Goal: Transaction & Acquisition: Purchase product/service

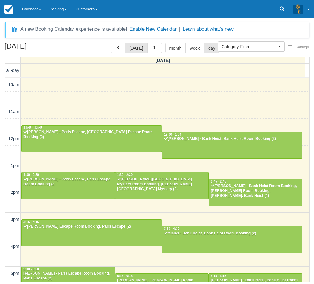
select select
click at [227, 274] on div at bounding box center [255, 287] width 93 height 26
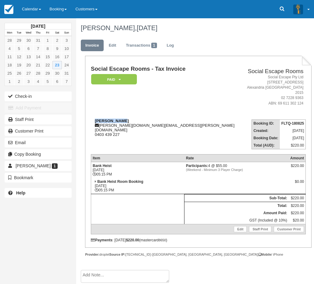
drag, startPoint x: 98, startPoint y: 114, endPoint x: 91, endPoint y: 115, distance: 6.7
click at [91, 119] on div "Sean Bagnall sean.bagnall.sb@gmail.com 0403 439 227" at bounding box center [166, 128] width 150 height 18
copy strong "Sean Bagnall"
click at [35, 10] on link "Calendar" at bounding box center [32, 9] width 28 height 18
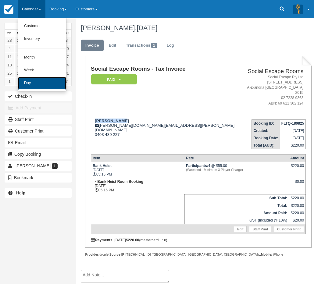
click at [39, 82] on link "Day" at bounding box center [42, 83] width 48 height 13
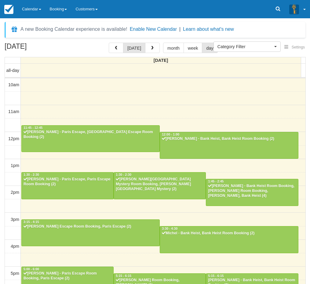
select select
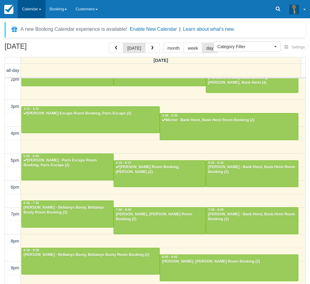
click at [33, 13] on link "Calendar" at bounding box center [32, 9] width 28 height 18
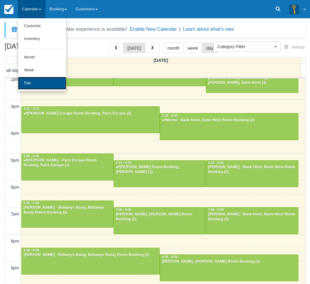
click at [41, 77] on link "Day" at bounding box center [42, 83] width 48 height 13
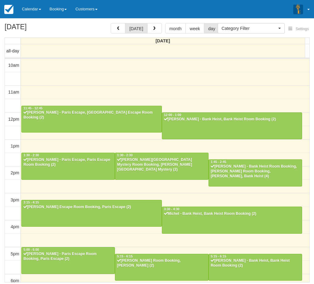
select select
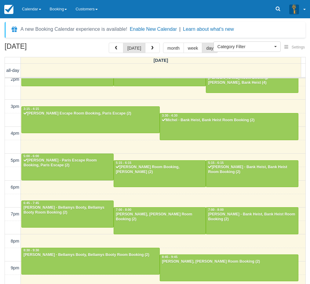
scroll to position [113, 0]
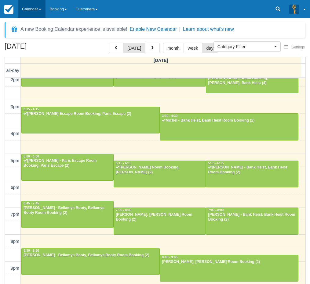
click at [31, 5] on link "Calendar" at bounding box center [32, 9] width 28 height 18
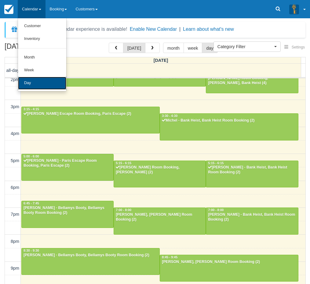
click at [40, 82] on link "Day" at bounding box center [42, 83] width 48 height 13
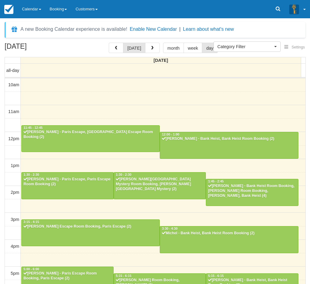
select select
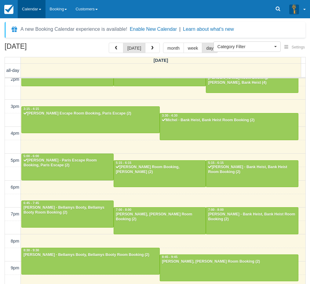
click at [29, 10] on link "Calendar" at bounding box center [32, 9] width 28 height 18
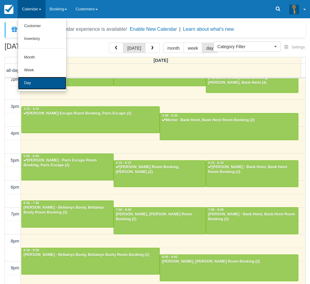
click at [45, 88] on link "Day" at bounding box center [42, 83] width 48 height 13
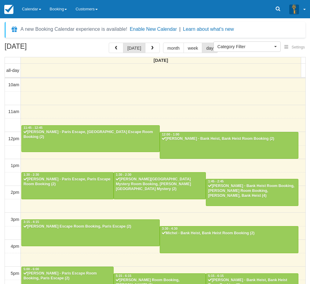
select select
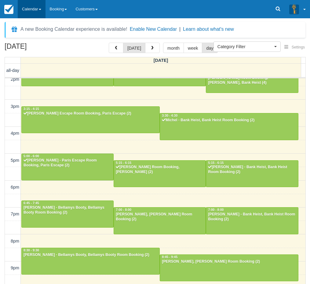
click at [24, 8] on link "Calendar" at bounding box center [32, 9] width 28 height 18
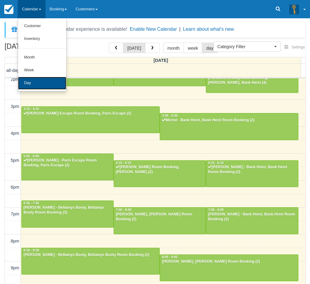
click at [44, 80] on link "Day" at bounding box center [42, 83] width 48 height 13
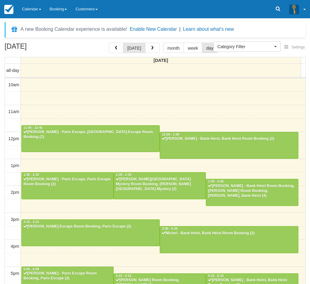
select select
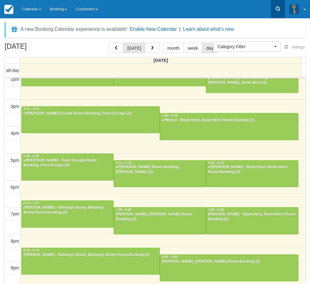
click at [278, 9] on icon at bounding box center [277, 9] width 5 height 5
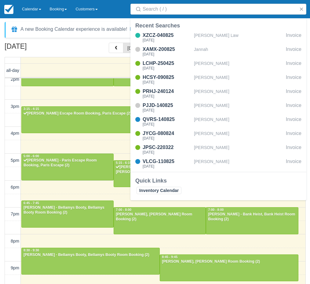
click at [120, 17] on div "Menu Calendar Customer Inventory Month Week Day Booking Notes New Booking Merch…" at bounding box center [155, 9] width 310 height 18
click at [119, 23] on div "A new Booking Calendar experience is available! Enable New Calendar | Learn abo…" at bounding box center [155, 30] width 300 height 16
click at [303, 9] on button "button" at bounding box center [300, 8] width 7 height 7
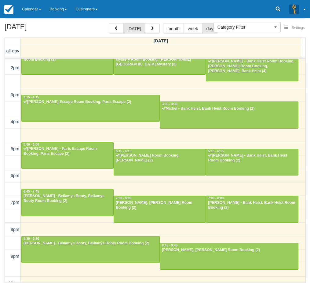
scroll to position [113, 0]
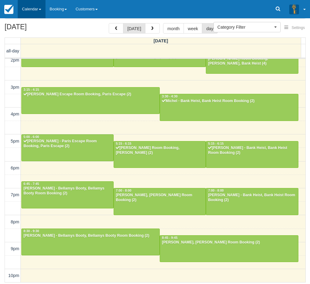
click at [39, 13] on link "Calendar" at bounding box center [32, 9] width 28 height 18
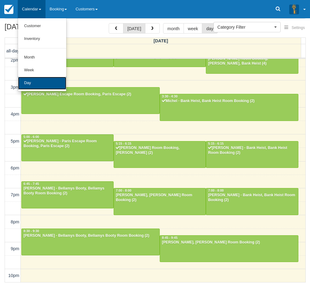
click at [38, 84] on link "Day" at bounding box center [42, 83] width 48 height 13
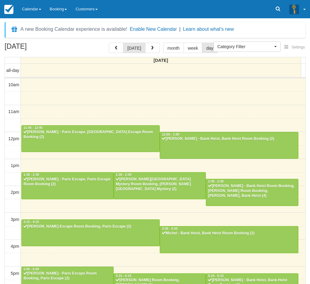
select select
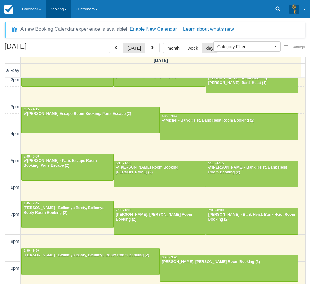
click at [64, 14] on link "Booking" at bounding box center [58, 9] width 26 height 18
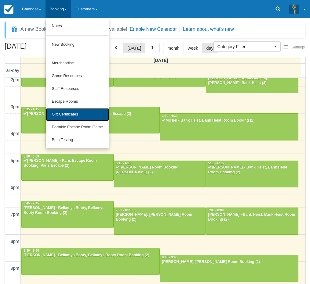
click at [75, 116] on link "Gift Certificates" at bounding box center [77, 114] width 63 height 13
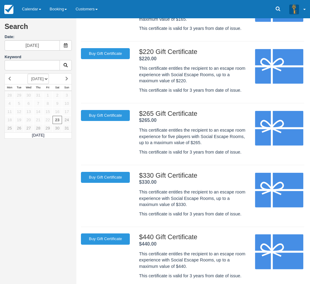
scroll to position [249, 0]
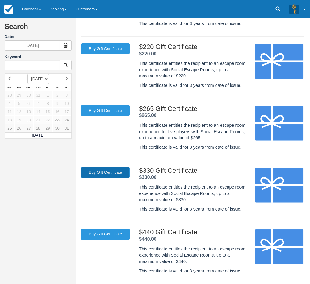
click at [115, 170] on link "Buy Gift Certificate" at bounding box center [105, 172] width 49 height 11
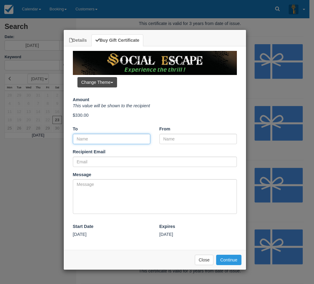
click at [111, 136] on input "To" at bounding box center [111, 139] width 77 height 10
click at [204, 262] on button "Close" at bounding box center [204, 260] width 19 height 10
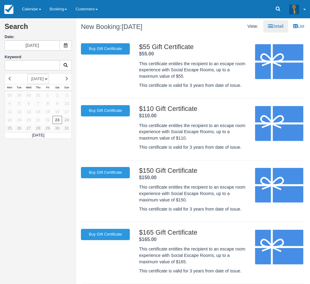
scroll to position [0, 0]
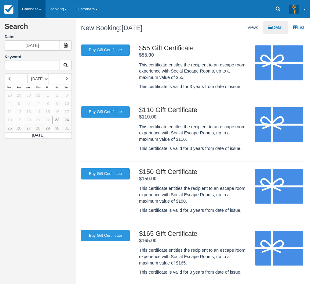
click at [39, 13] on link "Calendar" at bounding box center [32, 9] width 28 height 18
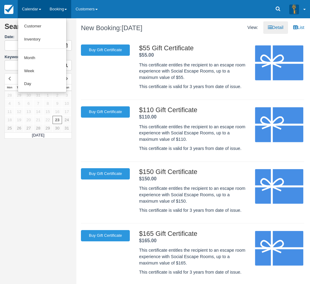
click at [66, 15] on link "Booking" at bounding box center [58, 9] width 26 height 18
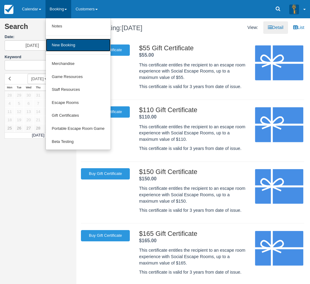
click at [74, 42] on link "New Booking" at bounding box center [78, 45] width 65 height 13
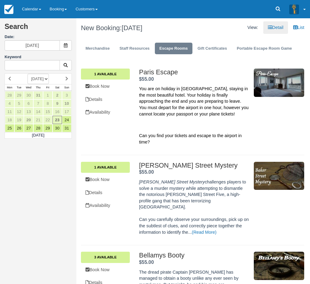
drag, startPoint x: 181, startPoint y: 126, endPoint x: 194, endPoint y: -27, distance: 153.9
click at [214, 52] on link "Gift Certificates" at bounding box center [212, 49] width 38 height 12
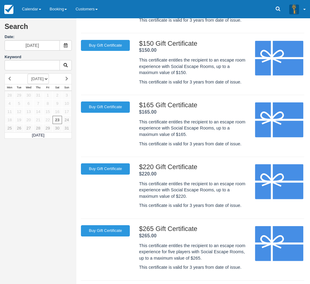
scroll to position [273, 0]
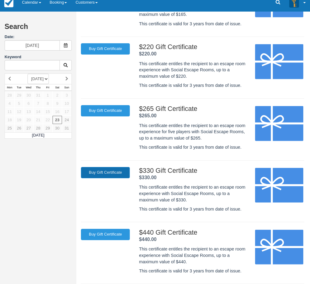
click at [113, 173] on link "Buy Gift Certificate" at bounding box center [105, 172] width 49 height 11
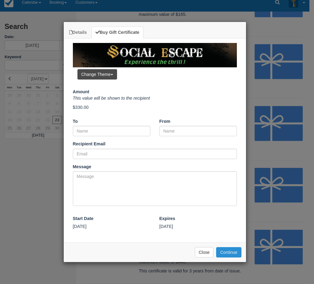
click at [224, 253] on button "Continue" at bounding box center [228, 252] width 25 height 10
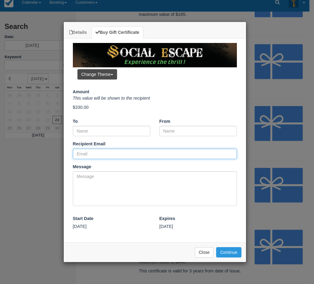
click at [166, 152] on input "Recipient Email" at bounding box center [155, 154] width 164 height 10
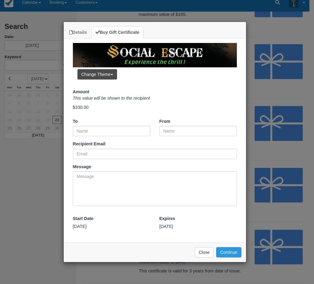
click at [142, 69] on div at bounding box center [155, 66] width 164 height 46
click at [159, 103] on div "Amount This value will be shown to the recipient $330.00" at bounding box center [155, 100] width 164 height 22
click at [201, 256] on button "Close" at bounding box center [204, 252] width 19 height 10
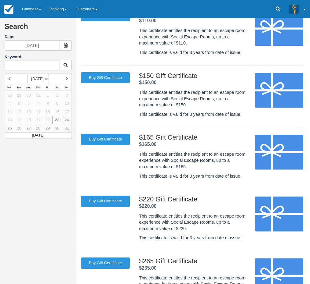
scroll to position [0, 0]
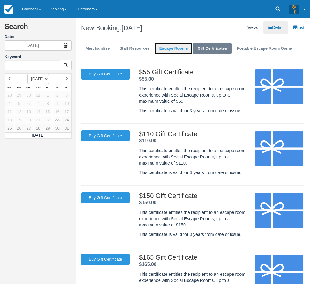
click at [180, 50] on link "Escape Rooms" at bounding box center [174, 49] width 38 height 12
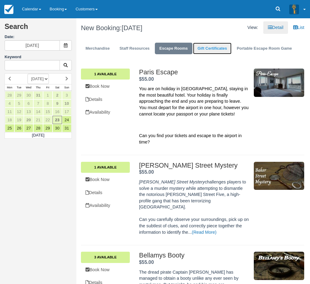
click at [201, 47] on link "Gift Certificates" at bounding box center [212, 49] width 38 height 12
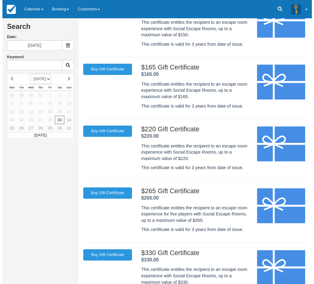
scroll to position [213, 0]
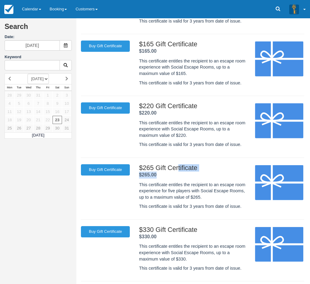
drag, startPoint x: 140, startPoint y: 168, endPoint x: 161, endPoint y: 177, distance: 23.6
click at [161, 177] on div "$265 Gift Certificate . $265.00 ." at bounding box center [194, 171] width 110 height 14
click at [103, 230] on link "Buy Gift Certificate" at bounding box center [105, 231] width 49 height 11
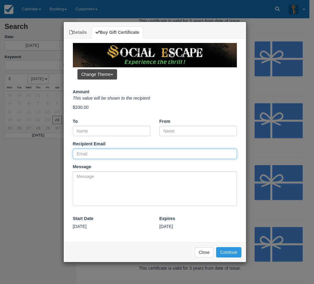
click at [115, 152] on input "Recipient Email" at bounding box center [155, 154] width 164 height 10
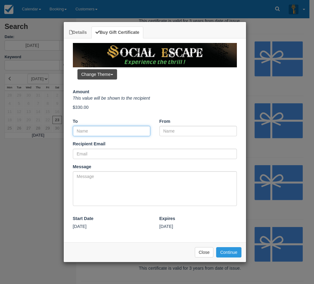
click at [112, 131] on input "To" at bounding box center [111, 131] width 77 height 10
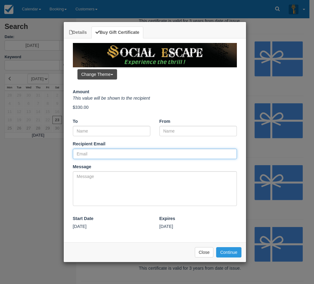
click at [113, 154] on input "Recipient Email" at bounding box center [155, 154] width 164 height 10
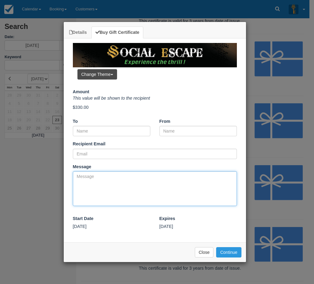
click at [108, 179] on textarea "Message" at bounding box center [155, 188] width 164 height 35
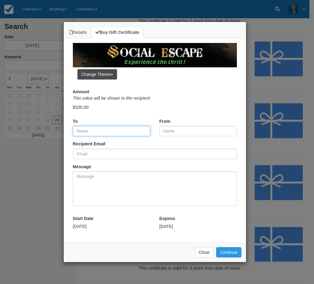
click at [100, 134] on input "To" at bounding box center [111, 131] width 77 height 10
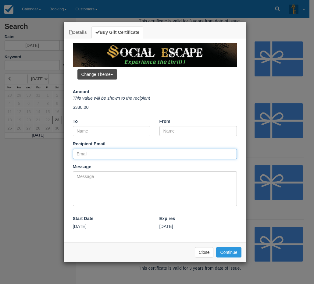
click at [95, 149] on input "Recipient Email" at bounding box center [155, 154] width 164 height 10
click at [110, 152] on input "Recipient Email" at bounding box center [155, 154] width 164 height 10
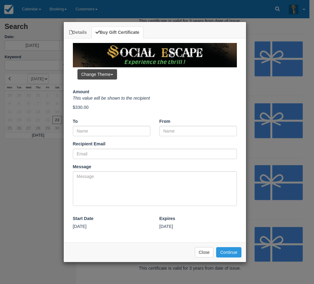
click at [108, 148] on div "Recipient Email Did you mean ?" at bounding box center [154, 150] width 173 height 18
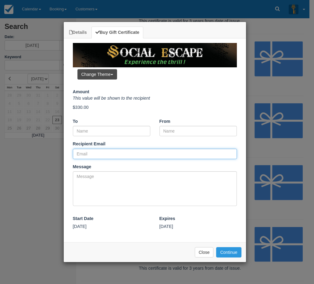
click at [113, 152] on input "Recipient Email" at bounding box center [155, 154] width 164 height 10
type input "[EMAIL_ADDRESS][DOMAIN_NAME]"
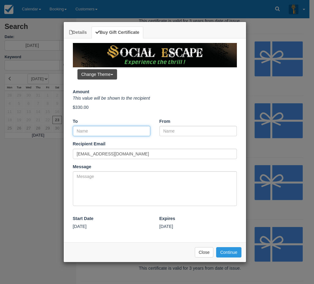
click at [104, 133] on input "To" at bounding box center [111, 131] width 77 height 10
click at [104, 130] on input "To" at bounding box center [111, 131] width 77 height 10
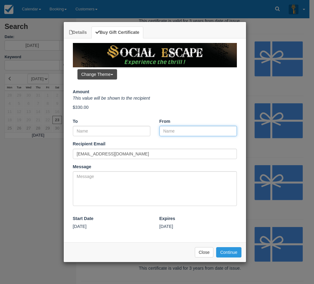
click at [180, 131] on input "From" at bounding box center [197, 131] width 77 height 10
click at [170, 131] on input "From" at bounding box center [197, 131] width 77 height 10
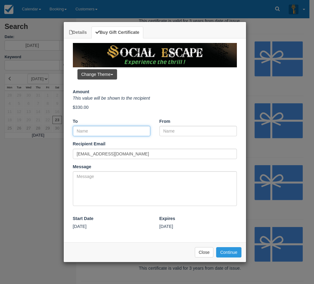
click at [124, 135] on input "To" at bounding box center [111, 131] width 77 height 10
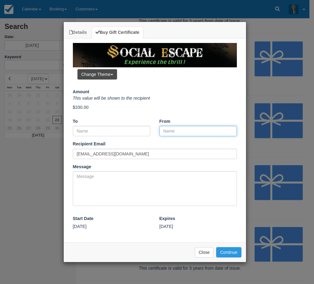
click at [172, 130] on input "From" at bounding box center [197, 131] width 77 height 10
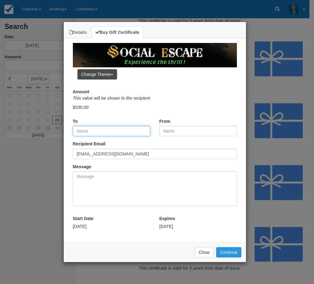
click at [119, 128] on input "To" at bounding box center [111, 131] width 77 height 10
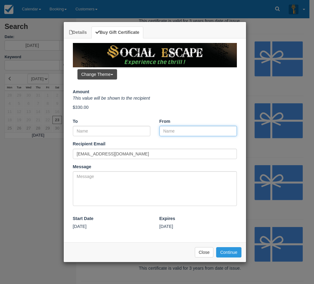
click at [187, 131] on input "From" at bounding box center [197, 131] width 77 height 10
click at [176, 129] on input "From" at bounding box center [197, 131] width 77 height 10
click at [174, 132] on input "From" at bounding box center [197, 131] width 77 height 10
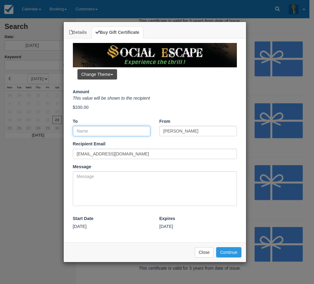
click at [88, 130] on input "To" at bounding box center [111, 131] width 77 height 10
drag, startPoint x: 93, startPoint y: 108, endPoint x: 76, endPoint y: 106, distance: 16.8
click at [76, 106] on p "$330.00" at bounding box center [155, 107] width 164 height 6
click at [92, 108] on p "$330.00" at bounding box center [155, 107] width 164 height 6
click at [88, 131] on input "To" at bounding box center [111, 131] width 77 height 10
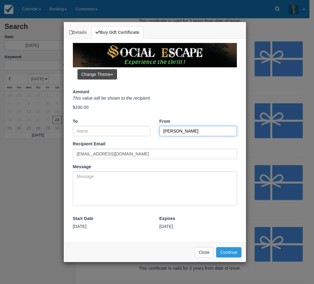
click at [187, 131] on input "[PERSON_NAME]" at bounding box center [197, 131] width 77 height 10
type input "[PERSON_NAME] and [PERSON_NAME]"
click at [127, 126] on div "To" at bounding box center [111, 127] width 87 height 18
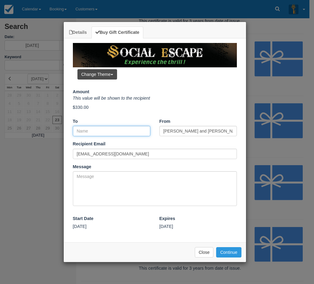
click at [127, 131] on input "To" at bounding box center [111, 131] width 77 height 10
click at [99, 127] on input "To" at bounding box center [111, 131] width 77 height 10
type input "Kieran"
click at [231, 255] on button "Continue" at bounding box center [228, 252] width 25 height 10
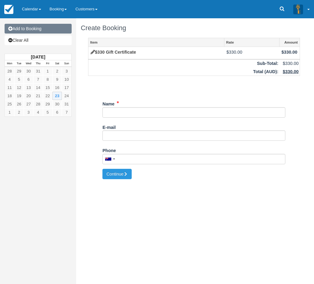
click at [53, 32] on link "Add to Booking" at bounding box center [38, 29] width 67 height 10
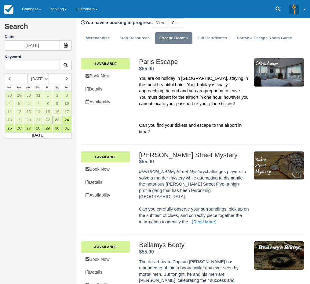
scroll to position [30, 0]
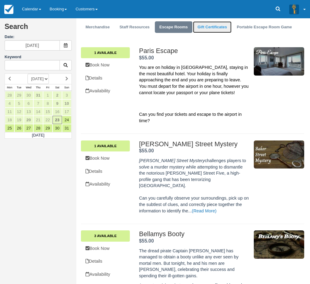
click at [208, 29] on link "Gift Certificates" at bounding box center [212, 27] width 38 height 12
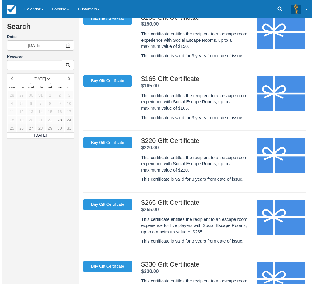
scroll to position [213, 0]
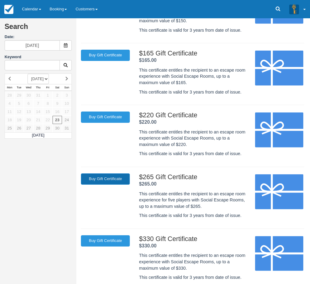
click at [120, 180] on link "Buy Gift Certificate" at bounding box center [105, 179] width 49 height 11
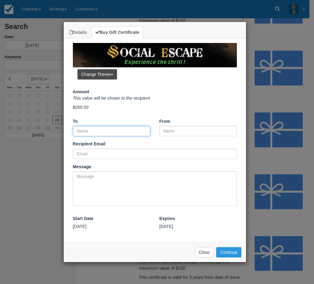
click at [114, 127] on input "To" at bounding box center [111, 131] width 77 height 10
type input "[PERSON_NAME] & Family"
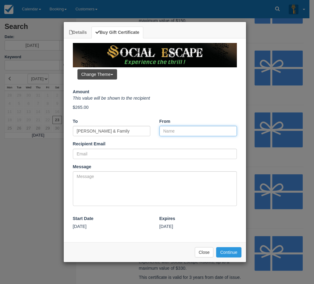
click at [172, 132] on input "From" at bounding box center [197, 131] width 77 height 10
type input "[PERSON_NAME] and [PERSON_NAME]"
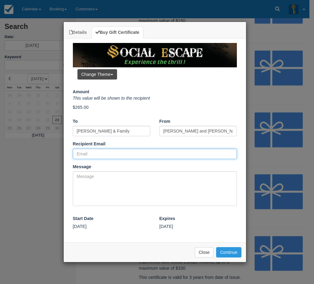
click at [153, 157] on input "Recipient Email" at bounding box center [155, 154] width 164 height 10
type input "[EMAIL_ADDRESS][DOMAIN_NAME]"
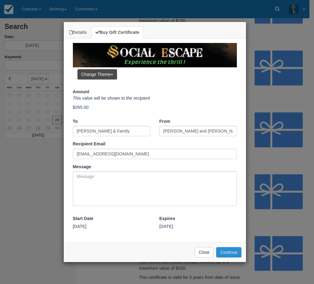
click at [234, 255] on button "Continue" at bounding box center [228, 252] width 25 height 10
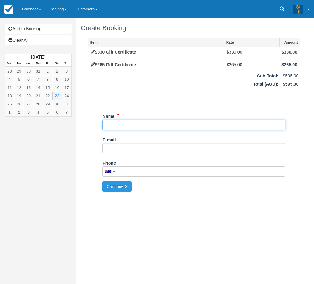
click at [140, 128] on input "Name" at bounding box center [193, 125] width 183 height 10
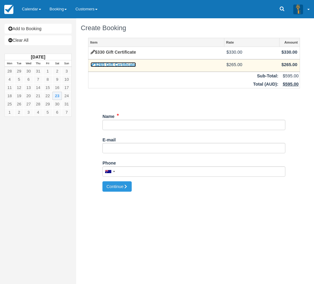
click at [95, 64] on icon at bounding box center [93, 65] width 4 height 4
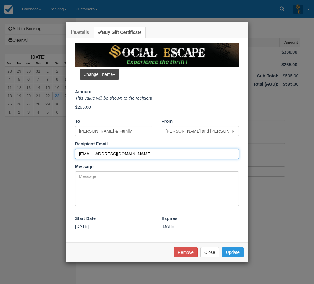
drag, startPoint x: 156, startPoint y: 153, endPoint x: 73, endPoint y: 149, distance: 83.4
click at [73, 149] on div "Recipient Email rayandgillspearman@yahoo.com.au Did you mean ?" at bounding box center [156, 150] width 173 height 18
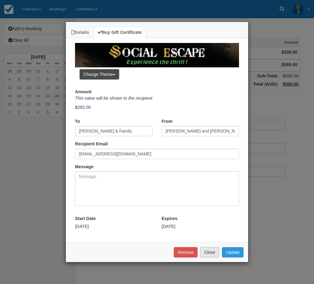
click at [205, 251] on button "Close" at bounding box center [209, 252] width 19 height 10
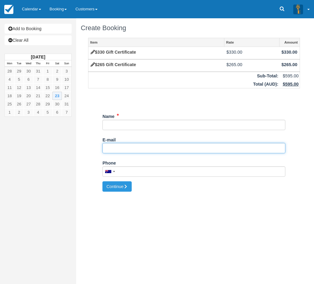
click at [147, 147] on input "E-mail" at bounding box center [193, 148] width 183 height 10
paste input "rayandgillspearman@yahoo.com.au"
type input "rayandgillspearman@yahoo.com.au"
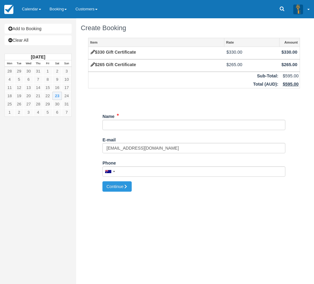
click at [144, 131] on div "Name" at bounding box center [193, 122] width 183 height 23
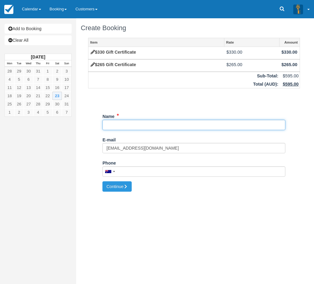
click at [145, 125] on input "Name" at bounding box center [193, 125] width 183 height 10
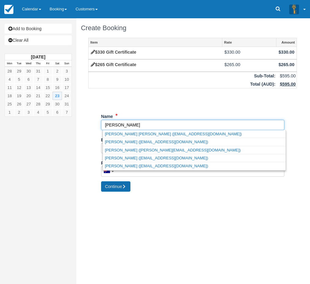
type input "Gill"
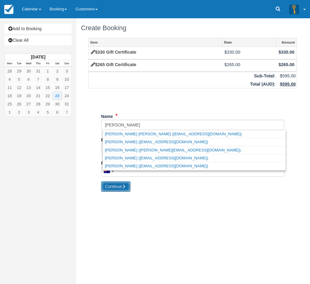
click at [125, 187] on icon "submit" at bounding box center [124, 186] width 4 height 4
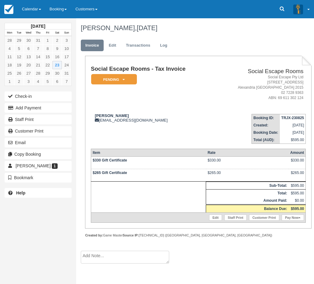
click at [161, 113] on td "[PERSON_NAME] [PERSON_NAME][EMAIL_ADDRESS][DOMAIN_NAME]" at bounding box center [153, 126] width 124 height 35
click at [126, 79] on em "Pending" at bounding box center [114, 79] width 46 height 11
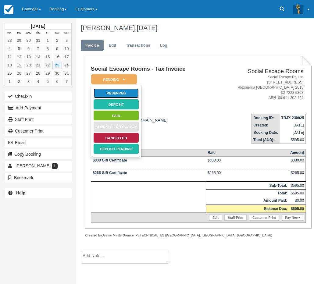
click at [127, 91] on link "Reserved" at bounding box center [116, 93] width 46 height 11
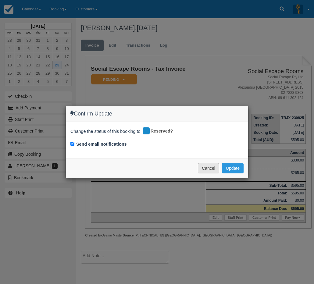
click at [209, 167] on button "Cancel" at bounding box center [208, 168] width 21 height 10
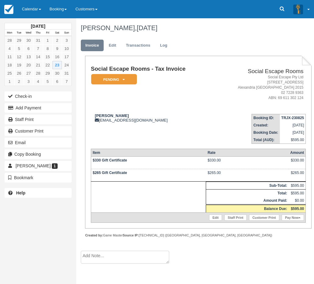
click at [183, 143] on td "Gill rayandgillspearman@yahoo.com.au" at bounding box center [153, 126] width 124 height 35
click at [132, 159] on td "$330 Gift Certificate" at bounding box center [148, 163] width 115 height 13
drag, startPoint x: 210, startPoint y: 161, endPoint x: 221, endPoint y: 168, distance: 13.4
click at [221, 168] on td "$330.00" at bounding box center [247, 163] width 83 height 13
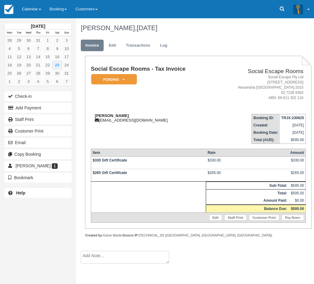
drag, startPoint x: 168, startPoint y: 120, endPoint x: 116, endPoint y: 121, distance: 51.8
click at [116, 121] on div "Gill rayandgillspearman@yahoo.com.au" at bounding box center [153, 117] width 124 height 9
drag, startPoint x: 293, startPoint y: 209, endPoint x: 303, endPoint y: 209, distance: 9.2
click at [303, 209] on strong "$595.00" at bounding box center [297, 209] width 13 height 4
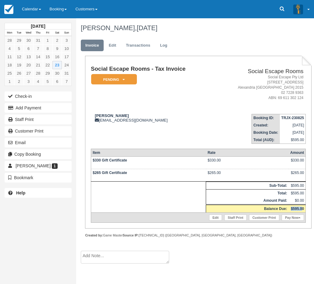
click at [303, 209] on strong "$595.00" at bounding box center [297, 209] width 13 height 4
click at [293, 219] on link "Pay Now" at bounding box center [293, 218] width 22 height 6
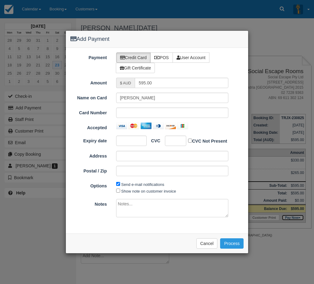
type input "[DATE]"
click at [119, 183] on input "Send e-mail notifications" at bounding box center [118, 184] width 4 height 4
checkbox input "false"
click at [160, 58] on icon at bounding box center [156, 58] width 5 height 4
radio input "true"
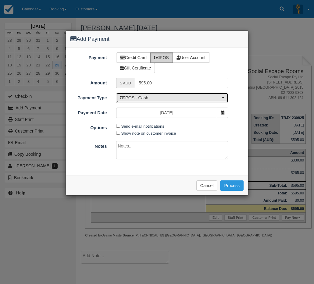
click at [162, 95] on span "POS - Cash" at bounding box center [170, 98] width 101 height 6
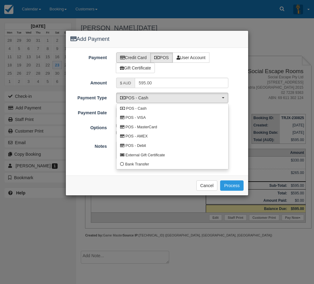
click at [138, 59] on label "Credit Card" at bounding box center [133, 57] width 35 height 10
radio input "true"
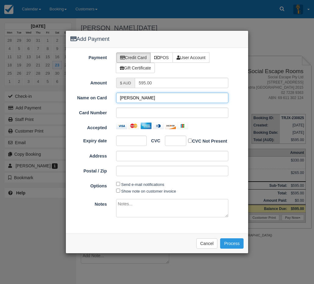
click at [145, 99] on input "Gill" at bounding box center [172, 98] width 113 height 10
click at [158, 233] on div "Payment Credit Card POS User Account Gift Certificate Amount $ AUD 595.00 Name …" at bounding box center [157, 141] width 182 height 186
click at [169, 242] on div "Please wait while the payment is processed ... Cancel Process" at bounding box center [157, 244] width 182 height 20
click at [166, 238] on div "Please wait while the payment is processed ... Cancel Process" at bounding box center [157, 244] width 182 height 20
click at [229, 245] on button "Process" at bounding box center [231, 243] width 23 height 10
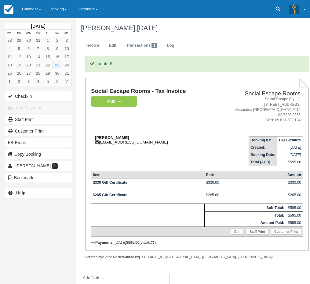
click at [184, 137] on div "[PERSON_NAME] [PERSON_NAME][EMAIL_ADDRESS][DOMAIN_NAME]" at bounding box center [151, 139] width 121 height 9
click at [115, 151] on td "[PERSON_NAME] [PERSON_NAME][EMAIL_ADDRESS][DOMAIN_NAME]" at bounding box center [151, 148] width 121 height 35
drag, startPoint x: 115, startPoint y: 142, endPoint x: 166, endPoint y: 140, distance: 51.0
click at [166, 140] on div "[PERSON_NAME] [PERSON_NAME][EMAIL_ADDRESS][DOMAIN_NAME]" at bounding box center [151, 139] width 121 height 9
click at [167, 141] on div "[PERSON_NAME] [PERSON_NAME][EMAIL_ADDRESS][DOMAIN_NAME]" at bounding box center [151, 139] width 121 height 9
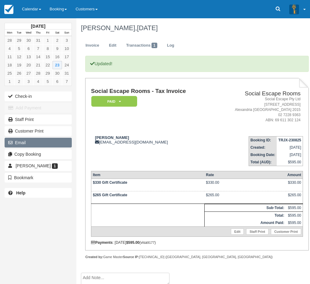
click at [23, 144] on button "Email" at bounding box center [38, 143] width 67 height 10
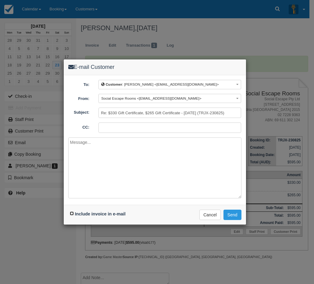
click at [72, 214] on input "Include invoice in e-mail" at bounding box center [72, 214] width 4 height 4
checkbox input "true"
click at [234, 216] on button "Send" at bounding box center [233, 215] width 18 height 10
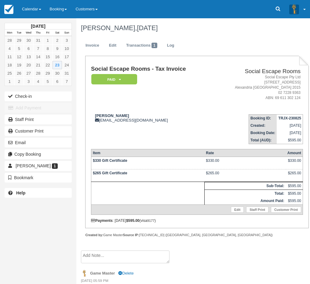
click at [205, 232] on div "Social Escape Rooms - Tax Invoice Paid   Pending Reserved Deposit Blocked for C…" at bounding box center [196, 147] width 223 height 182
drag, startPoint x: 126, startPoint y: 174, endPoint x: 104, endPoint y: 173, distance: 22.0
click at [104, 173] on strong "$265 Gift Certificate" at bounding box center [110, 173] width 34 height 4
drag, startPoint x: 132, startPoint y: 174, endPoint x: 103, endPoint y: 173, distance: 28.4
click at [103, 173] on td "$265 Gift Certificate" at bounding box center [147, 175] width 113 height 13
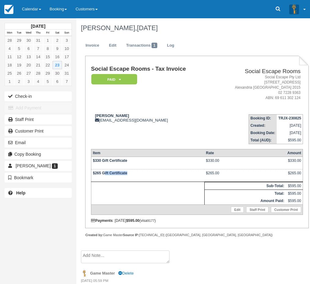
click at [127, 174] on td "$265 Gift Certificate" at bounding box center [147, 175] width 113 height 13
drag, startPoint x: 126, startPoint y: 173, endPoint x: 112, endPoint y: 174, distance: 14.7
click at [112, 174] on td "$265 Gift Certificate" at bounding box center [147, 175] width 113 height 13
click at [114, 175] on td "$265 Gift Certificate" at bounding box center [147, 175] width 113 height 13
drag, startPoint x: 127, startPoint y: 176, endPoint x: 115, endPoint y: 172, distance: 13.5
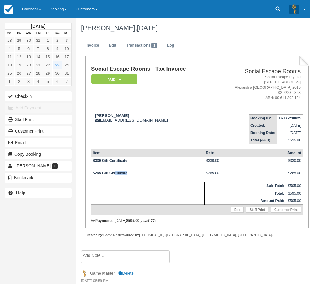
click at [115, 172] on td "$265 Gift Certificate" at bounding box center [147, 175] width 113 height 13
click at [122, 176] on td "$265 Gift Certificate" at bounding box center [147, 175] width 113 height 13
drag, startPoint x: 222, startPoint y: 173, endPoint x: 205, endPoint y: 172, distance: 17.7
click at [205, 172] on td "$265.00" at bounding box center [244, 175] width 81 height 13
click at [229, 171] on td "$265.00" at bounding box center [244, 175] width 81 height 13
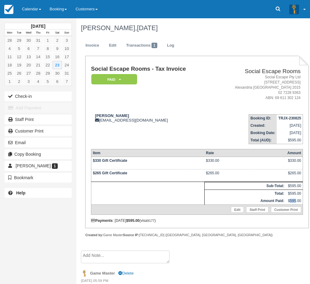
drag, startPoint x: 289, startPoint y: 199, endPoint x: 296, endPoint y: 201, distance: 6.7
click at [296, 201] on td "$595.00" at bounding box center [293, 201] width 17 height 8
drag, startPoint x: 302, startPoint y: 200, endPoint x: 291, endPoint y: 201, distance: 11.3
click at [291, 201] on td "$595.00" at bounding box center [293, 201] width 17 height 8
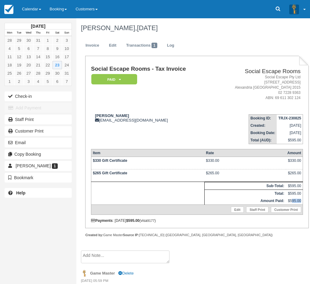
click at [291, 201] on td "$595.00" at bounding box center [293, 201] width 17 height 8
click at [129, 161] on td "$330 Gift Certificate" at bounding box center [147, 163] width 113 height 13
click at [108, 176] on td "$265 Gift Certificate" at bounding box center [147, 175] width 113 height 13
click at [128, 176] on td "$265 Gift Certificate" at bounding box center [147, 175] width 113 height 13
click at [170, 123] on td "[PERSON_NAME] [PERSON_NAME][EMAIL_ADDRESS][DOMAIN_NAME]" at bounding box center [151, 126] width 121 height 35
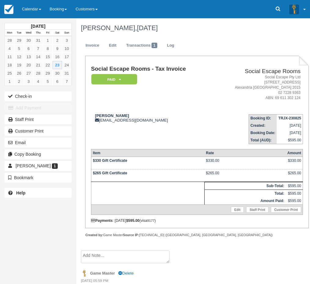
click at [116, 105] on td "Social Escape Rooms - Tax Invoice Paid   Pending Reserved Deposit Blocked for C…" at bounding box center [151, 87] width 121 height 43
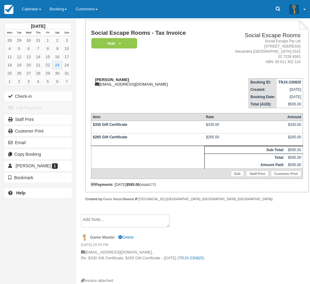
scroll to position [40, 0]
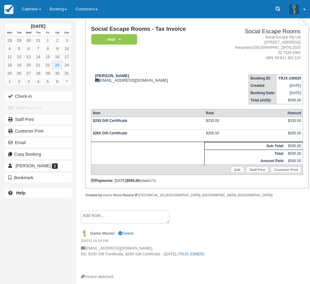
click at [226, 232] on div "Game Master [GEOGRAPHIC_DATA]" at bounding box center [192, 233] width 223 height 9
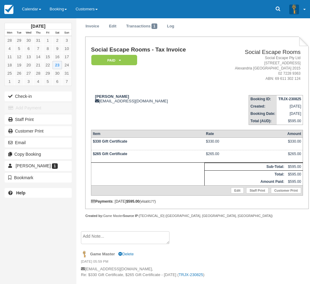
scroll to position [9, 0]
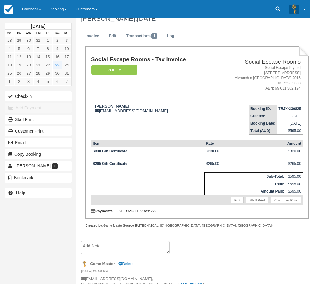
click at [117, 151] on strong "$330 Gift Certificate" at bounding box center [110, 151] width 34 height 4
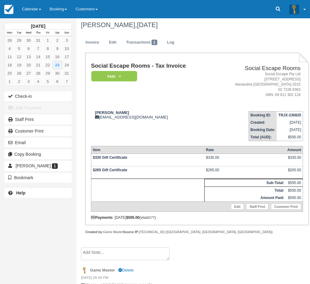
scroll to position [0, 0]
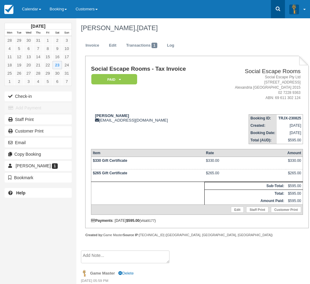
click at [278, 10] on icon at bounding box center [277, 9] width 6 height 6
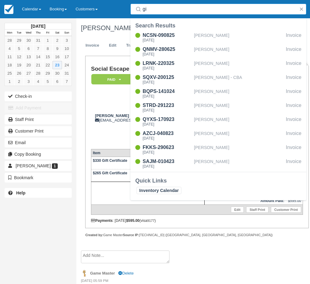
type input "g"
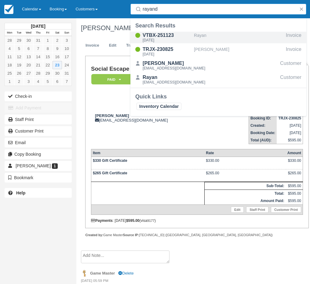
type input "rayand"
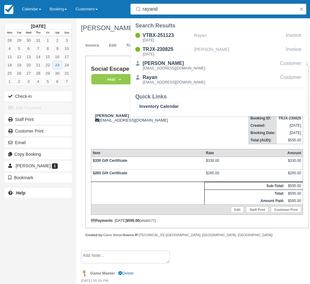
click at [110, 111] on td "[PERSON_NAME] [PERSON_NAME][EMAIL_ADDRESS][DOMAIN_NAME]" at bounding box center [151, 126] width 121 height 35
click at [118, 122] on div "[PERSON_NAME] [PERSON_NAME][EMAIL_ADDRESS][DOMAIN_NAME]" at bounding box center [151, 117] width 121 height 9
click at [301, 10] on button "button" at bounding box center [300, 8] width 7 height 7
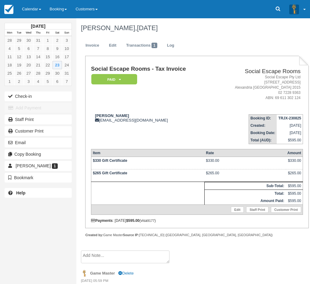
click at [141, 124] on td "[PERSON_NAME] [PERSON_NAME][EMAIL_ADDRESS][DOMAIN_NAME]" at bounding box center [151, 126] width 121 height 35
click at [119, 159] on strong "$330 Gift Certificate" at bounding box center [110, 161] width 34 height 4
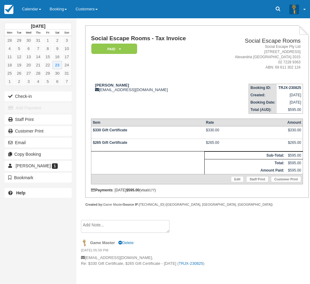
scroll to position [40, 0]
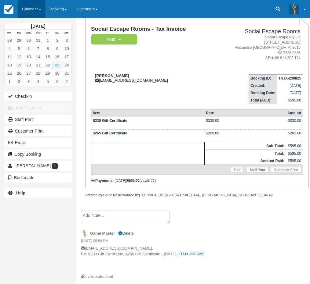
click at [28, 8] on link "Calendar" at bounding box center [32, 9] width 28 height 18
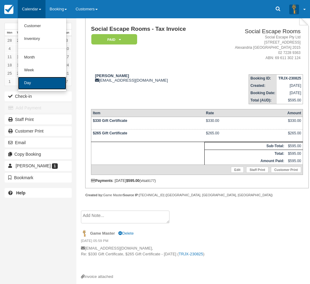
click at [43, 86] on link "Day" at bounding box center [42, 83] width 48 height 13
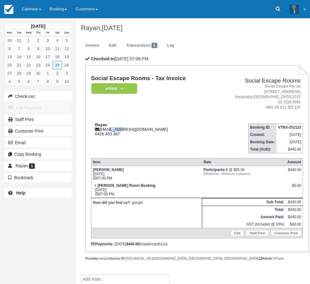
drag, startPoint x: 117, startPoint y: 130, endPoint x: 107, endPoint y: 130, distance: 10.7
click at [107, 130] on div "Rayan [EMAIL_ADDRESS][DOMAIN_NAME] 0426 453 367" at bounding box center [151, 130] width 121 height 14
drag, startPoint x: 106, startPoint y: 130, endPoint x: 118, endPoint y: 130, distance: 11.6
click at [118, 130] on div "Rayan [EMAIL_ADDRESS][DOMAIN_NAME] 0426 453 367" at bounding box center [151, 130] width 121 height 14
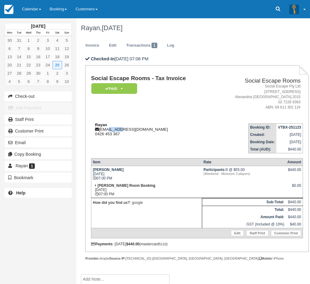
click at [118, 130] on div "Rayan [EMAIL_ADDRESS][DOMAIN_NAME] 0426 453 367" at bounding box center [151, 130] width 121 height 14
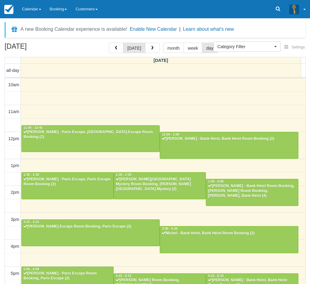
select select
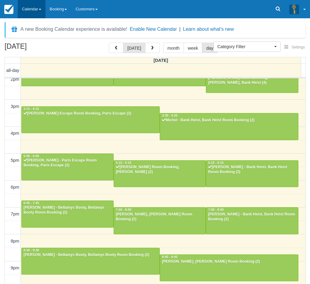
click at [32, 10] on link "Calendar" at bounding box center [32, 9] width 28 height 18
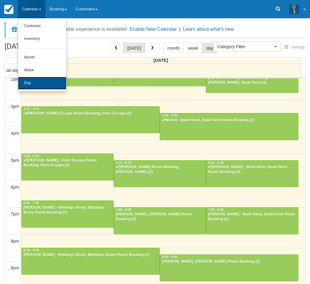
click at [36, 86] on link "Day" at bounding box center [42, 83] width 48 height 13
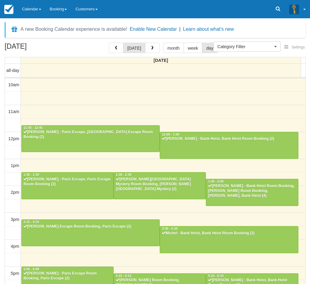
select select
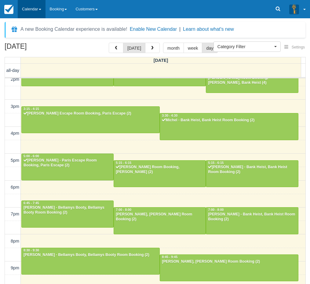
click at [34, 6] on link "Calendar" at bounding box center [32, 9] width 28 height 18
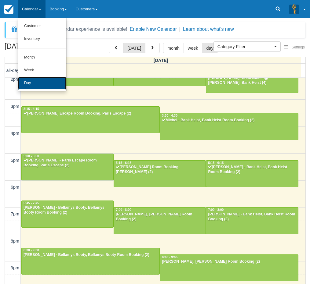
click at [36, 81] on link "Day" at bounding box center [42, 83] width 48 height 13
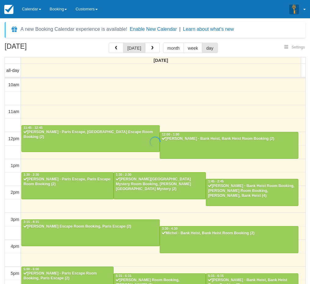
select select
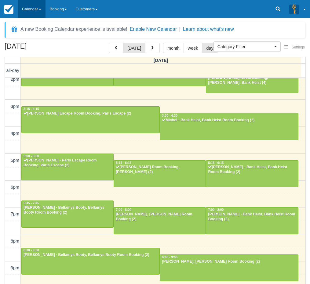
click at [32, 9] on link "Calendar" at bounding box center [32, 9] width 28 height 18
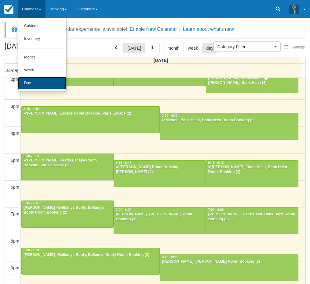
click at [35, 80] on link "Day" at bounding box center [42, 83] width 48 height 13
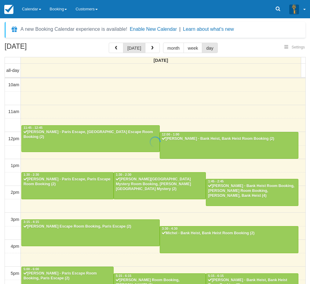
select select
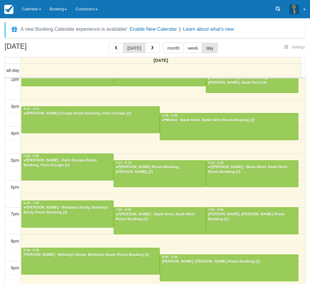
select select
click at [41, 12] on link "Calendar" at bounding box center [32, 9] width 28 height 18
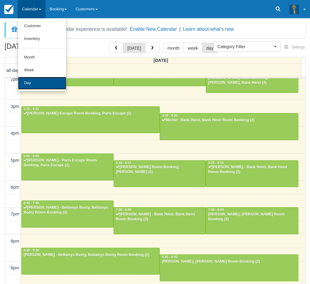
click at [30, 82] on link "Day" at bounding box center [42, 83] width 48 height 13
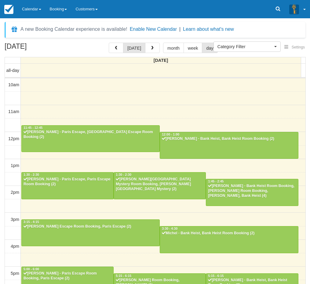
select select
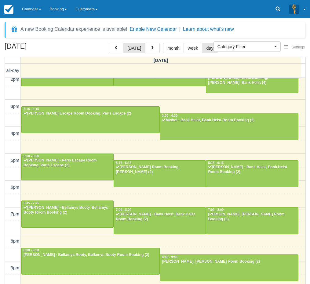
click at [3, 204] on div "[DATE] [DATE] month week day [DATE] all-day 10am 11am 12pm 1pm 2pm 3pm 4pm 5pm …" at bounding box center [155, 173] width 310 height 260
drag, startPoint x: 1, startPoint y: 146, endPoint x: 25, endPoint y: 104, distance: 48.8
click at [1, 146] on div "[DATE] [DATE] month week day [DATE] all-day 10am 11am 12pm 1pm 2pm 3pm 4pm 5pm …" at bounding box center [155, 173] width 310 height 260
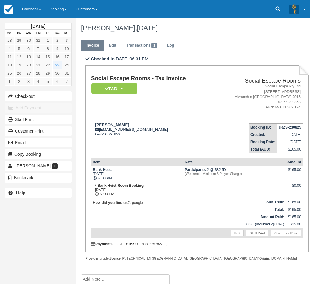
drag, startPoint x: 13, startPoint y: 216, endPoint x: 44, endPoint y: 161, distance: 63.9
click at [13, 216] on div "[DATE] Mon Tue Wed Thu Fri Sat Sun 28 29 30 31 1 2 3 4 5 6 7 8 9 10 11 12 13 14…" at bounding box center [38, 142] width 76 height 284
click at [9, 218] on div "[DATE] Mon Tue Wed Thu Fri Sat Sun 28 29 30 31 1 2 3 4 5 6 7 8 9 10 11 12 13 14…" at bounding box center [38, 142] width 76 height 284
click at [130, 45] on link "Transactions 1" at bounding box center [141, 46] width 40 height 12
